Goal: Task Accomplishment & Management: Manage account settings

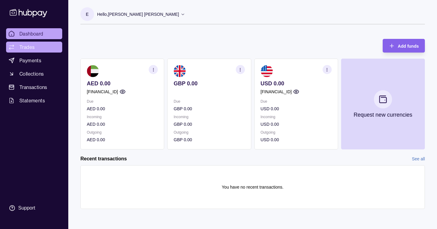
click at [39, 45] on link "Trades" at bounding box center [34, 47] width 56 height 11
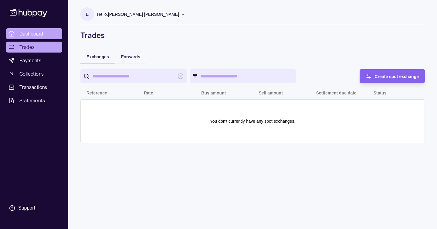
click at [42, 36] on span "Dashboard" at bounding box center [31, 33] width 24 height 7
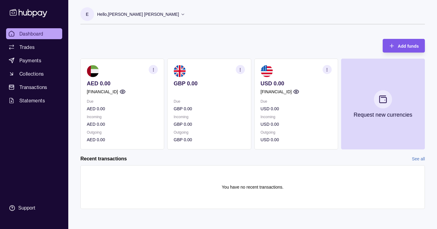
click at [417, 42] on div "Add funds" at bounding box center [408, 45] width 21 height 7
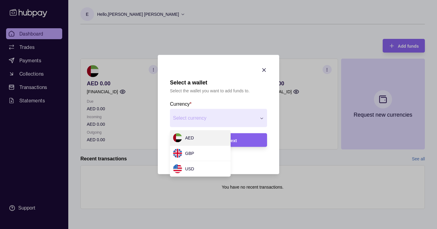
click at [248, 228] on div "Select a wallet Select the wallet you want to add funds to. Currency * Select c…" at bounding box center [218, 229] width 437 height 0
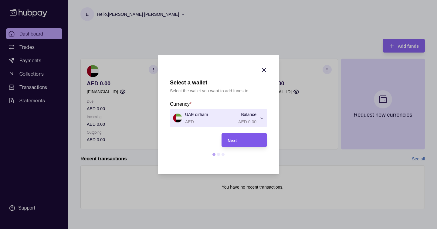
click at [231, 139] on span "Next" at bounding box center [232, 140] width 9 height 5
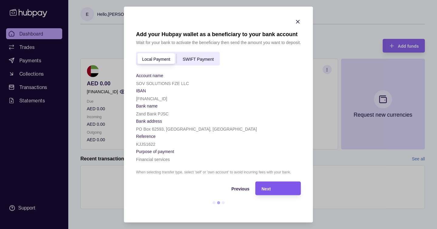
click at [272, 188] on div "Next" at bounding box center [278, 187] width 33 height 7
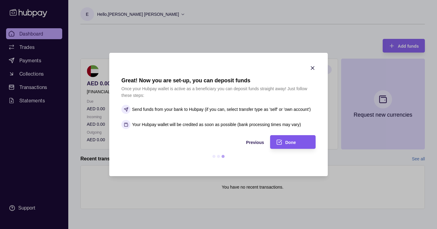
click at [278, 142] on icon "submit" at bounding box center [279, 142] width 6 height 6
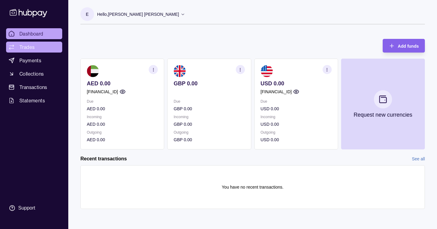
click at [41, 45] on link "Trades" at bounding box center [34, 47] width 56 height 11
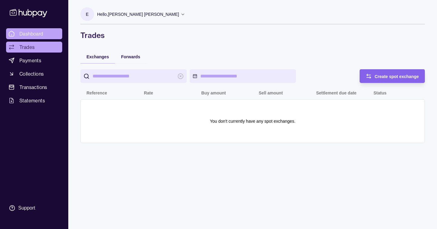
click at [42, 38] on link "Dashboard" at bounding box center [34, 33] width 56 height 11
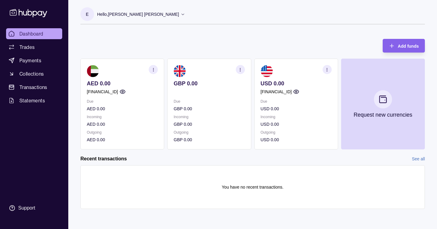
click at [155, 71] on icon "button" at bounding box center [153, 69] width 5 height 5
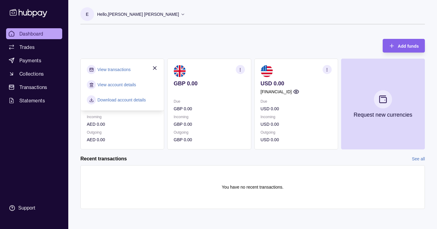
click at [154, 68] on icon "button" at bounding box center [154, 67] width 3 height 3
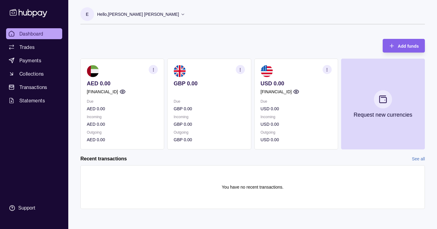
click at [93, 70] on img at bounding box center [93, 71] width 12 height 12
